Goal: Task Accomplishment & Management: Manage account settings

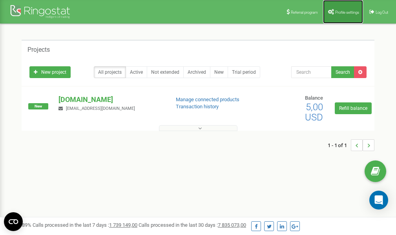
click at [340, 15] on link "Profile settings" at bounding box center [343, 12] width 40 height 24
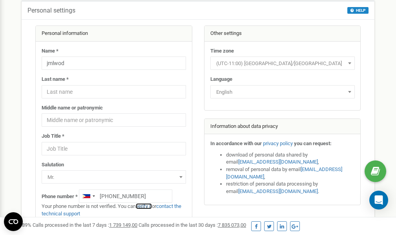
click at [146, 206] on link "verify it" at bounding box center [144, 206] width 16 height 6
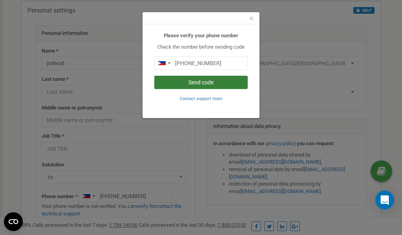
click at [202, 84] on button "Send code" at bounding box center [200, 82] width 93 height 13
